Goal: Information Seeking & Learning: Learn about a topic

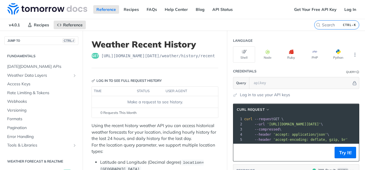
scroll to position [162, 0]
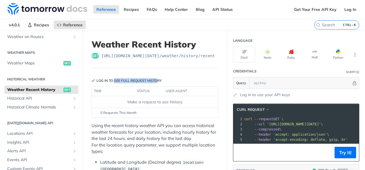
drag, startPoint x: 114, startPoint y: 80, endPoint x: 159, endPoint y: 79, distance: 45.3
click at [159, 79] on div "Log in to see full request history" at bounding box center [126, 80] width 70 height 5
drag, startPoint x: 122, startPoint y: 138, endPoint x: 161, endPoint y: 140, distance: 38.2
click at [161, 140] on p "Using the recent history weather API you can access historical weather forecast…" at bounding box center [154, 139] width 127 height 32
drag, startPoint x: 161, startPoint y: 140, endPoint x: 206, endPoint y: 131, distance: 46.2
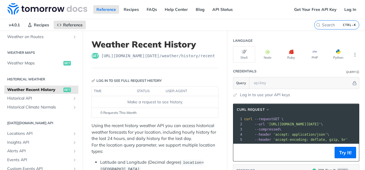
click at [206, 131] on p "Using the recent history weather API you can access historical weather forecast…" at bounding box center [154, 139] width 127 height 32
click at [130, 137] on p "Using the recent history weather API you can access historical weather forecast…" at bounding box center [154, 139] width 127 height 32
drag, startPoint x: 164, startPoint y: 138, endPoint x: 207, endPoint y: 139, distance: 42.2
click at [207, 139] on p "Using the recent history weather API you can access historical weather forecast…" at bounding box center [154, 139] width 127 height 32
drag, startPoint x: 207, startPoint y: 139, endPoint x: 148, endPoint y: 151, distance: 59.5
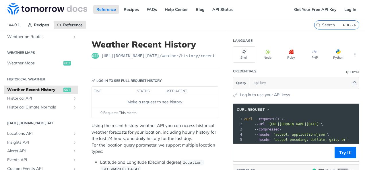
click at [148, 151] on p "Using the recent history weather API you can access historical weather forecast…" at bounding box center [154, 139] width 127 height 32
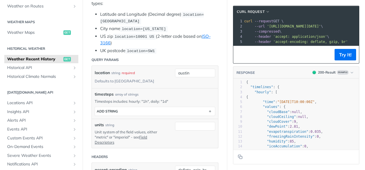
scroll to position [172, 0]
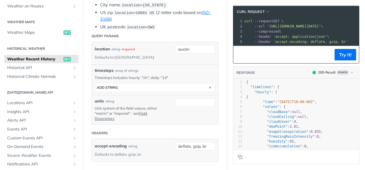
click at [25, 59] on span "Weather Recent History" at bounding box center [34, 60] width 55 height 6
